Goal: Information Seeking & Learning: Learn about a topic

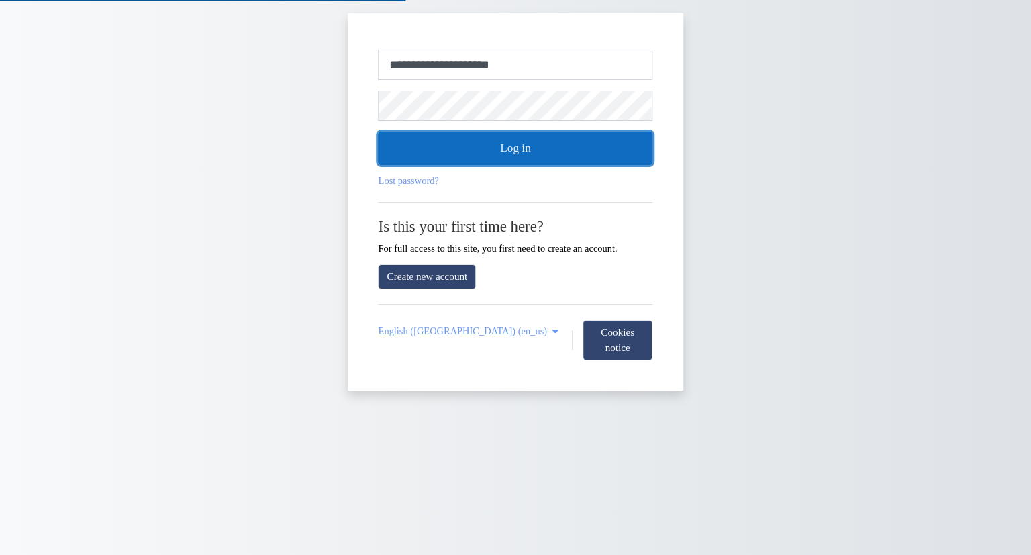
click at [514, 154] on button "Log in" at bounding box center [516, 149] width 275 height 34
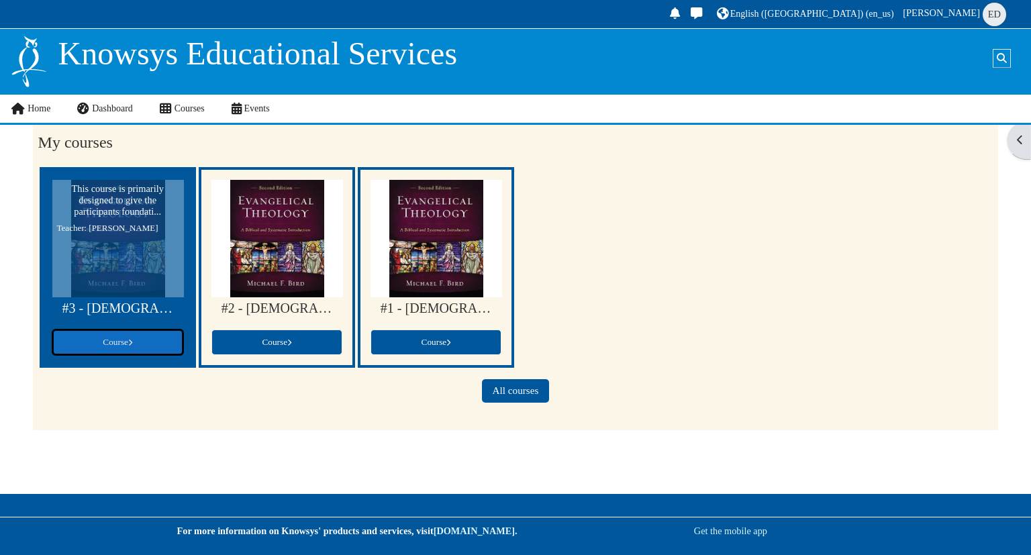
click at [124, 334] on link "Course" at bounding box center [117, 343] width 131 height 26
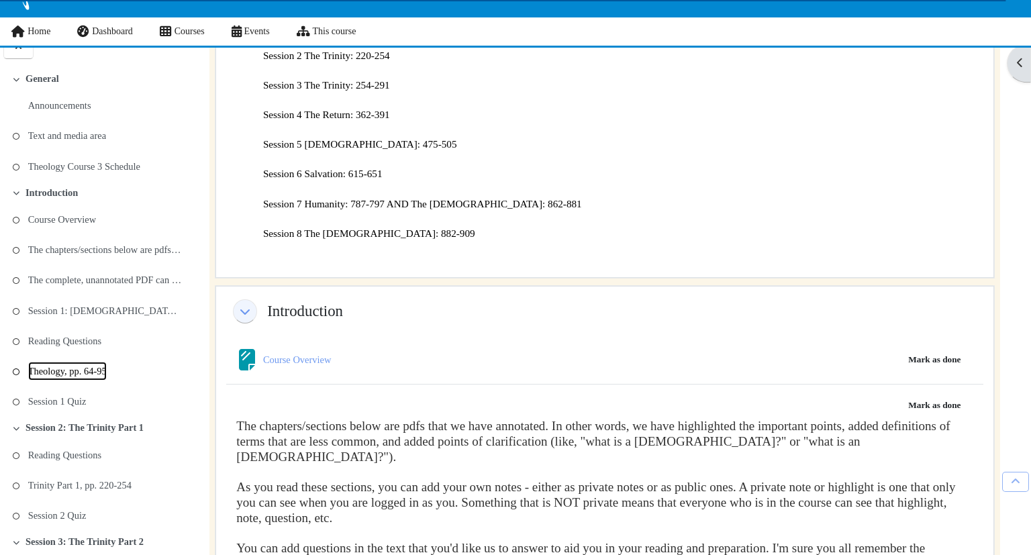
click at [99, 377] on link "Theology, pp. 64-95" at bounding box center [67, 371] width 79 height 19
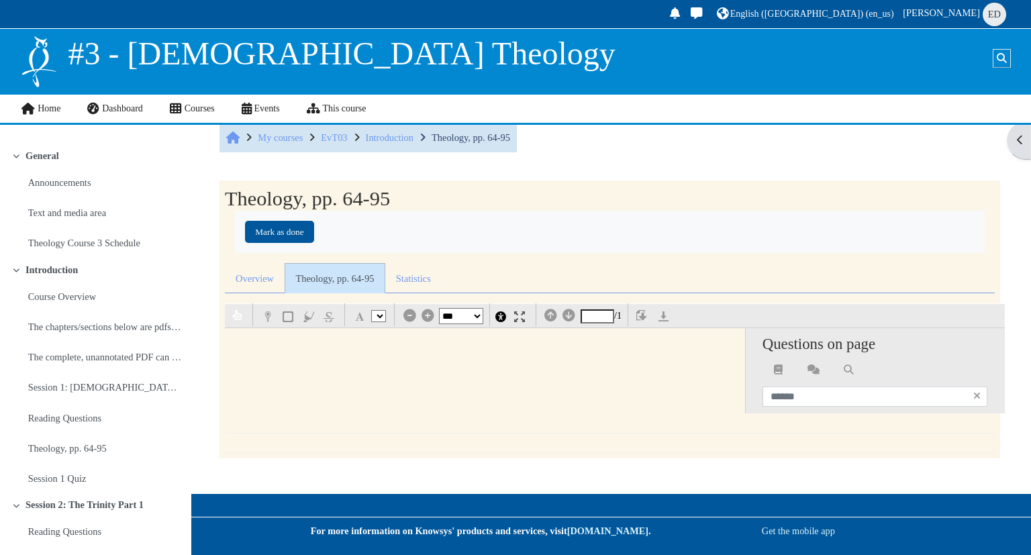
select select "*"
select select "**"
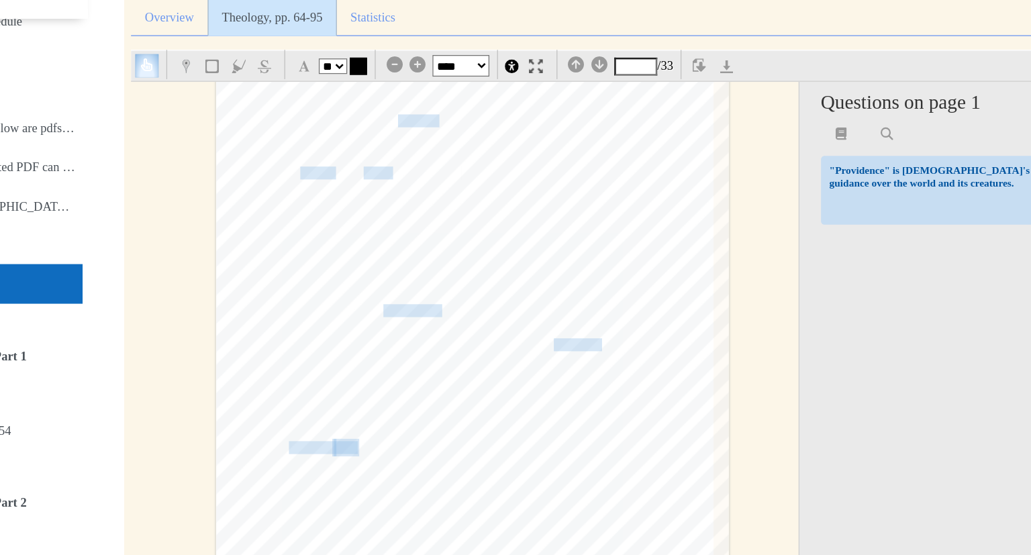
scroll to position [1176, 0]
click at [430, 287] on span "annunciated a type" at bounding box center [452, 289] width 61 height 9
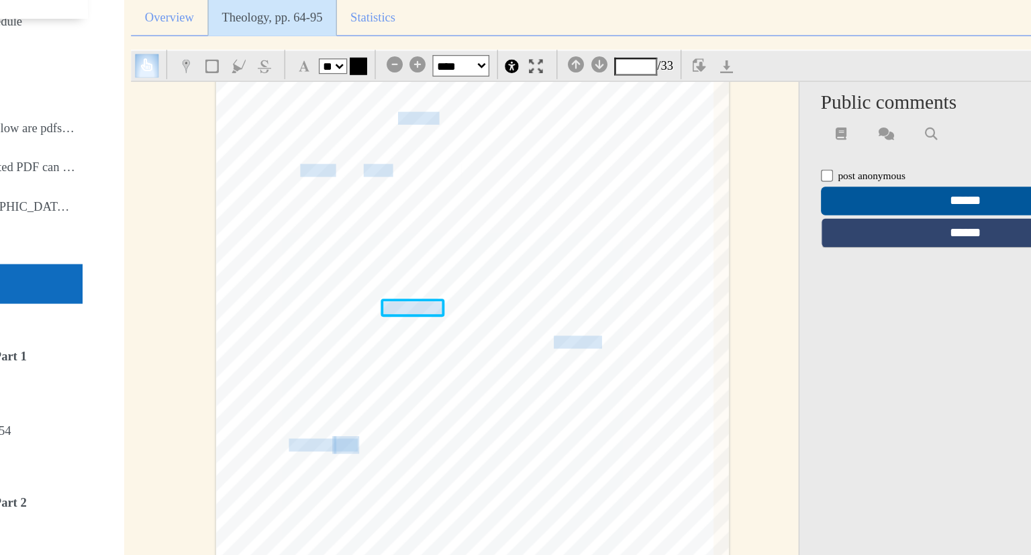
click at [340, 285] on div "66 Prolegomena [DEMOGRAPHIC_DATA], because humans suppress the truth in unright…" at bounding box center [491, 369] width 400 height 565
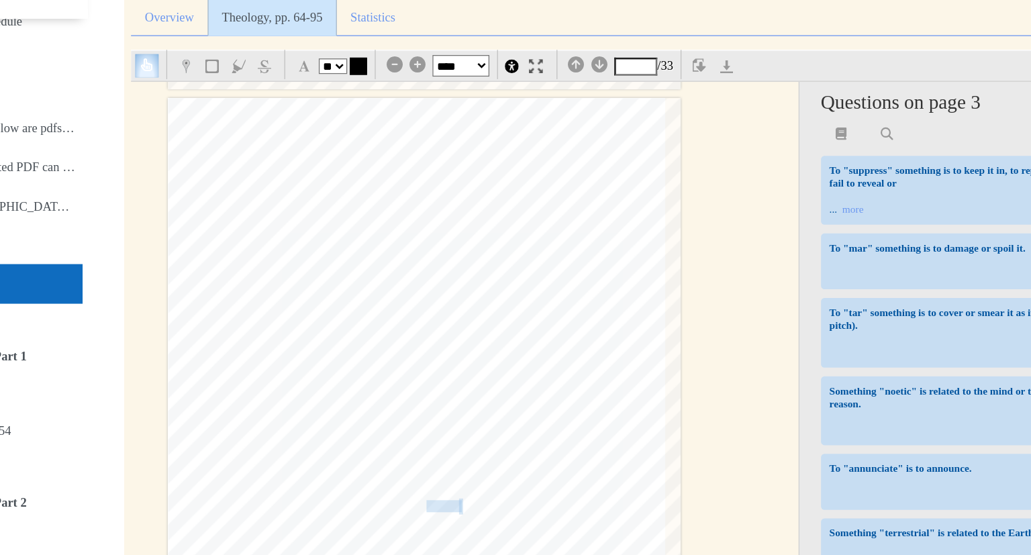
scroll to position [0, 38]
type input "*"
